Goal: Obtain resource: Download file/media

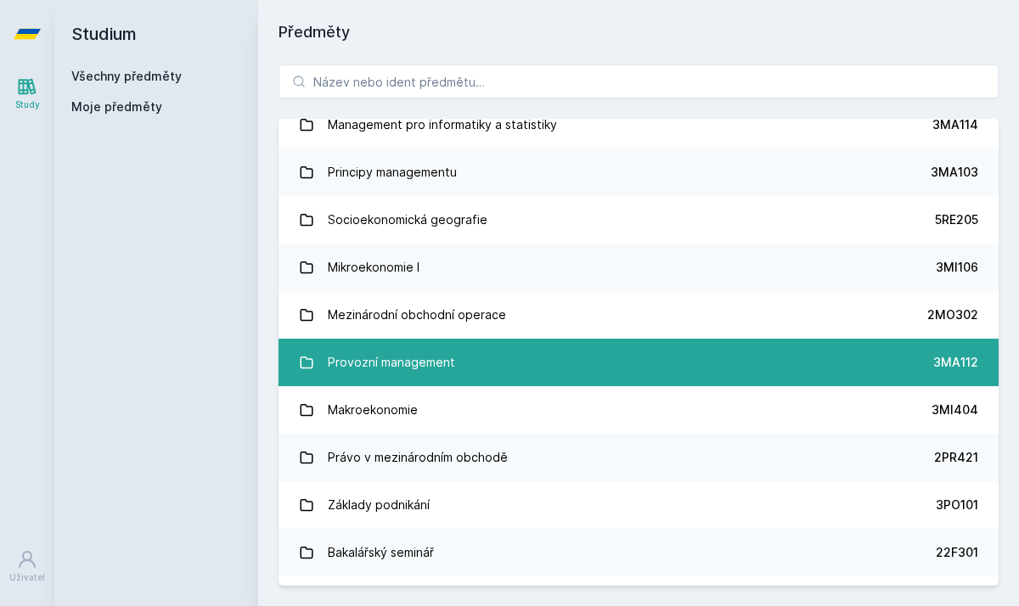
scroll to position [2012, 0]
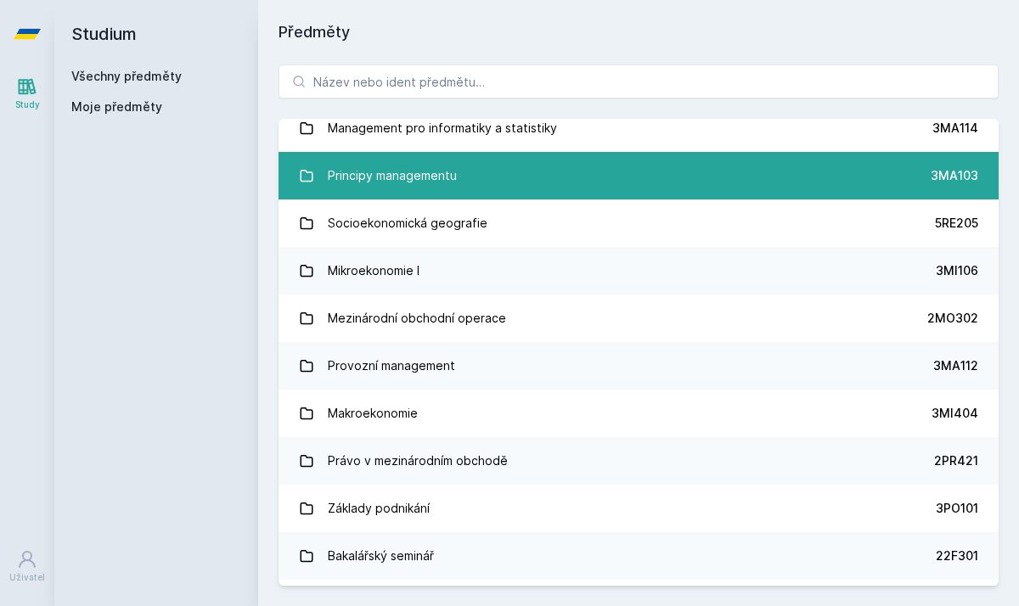
click at [397, 169] on div "Principy managementu" at bounding box center [392, 176] width 129 height 34
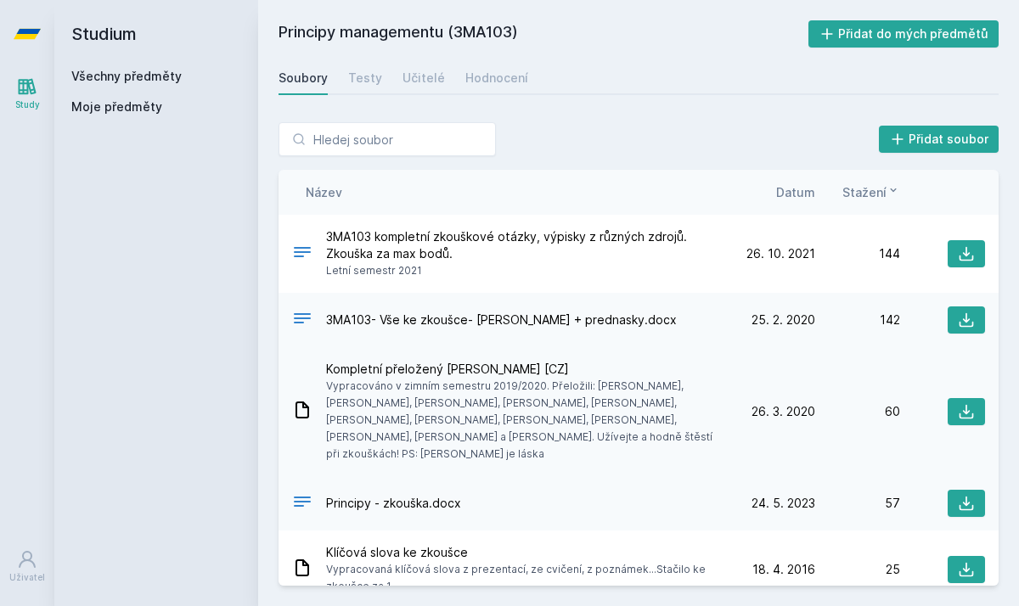
click at [439, 371] on span "Kompletní přeložený [PERSON_NAME] [CZ]" at bounding box center [524, 369] width 397 height 17
click at [290, 397] on div "Kompletní přeložený [PERSON_NAME] [CZ] Vypracováno v zimním semestru 2019/2020.…" at bounding box center [639, 411] width 720 height 129
click at [299, 400] on icon at bounding box center [302, 410] width 20 height 20
click at [969, 403] on icon at bounding box center [966, 411] width 17 height 17
